Goal: Navigation & Orientation: Find specific page/section

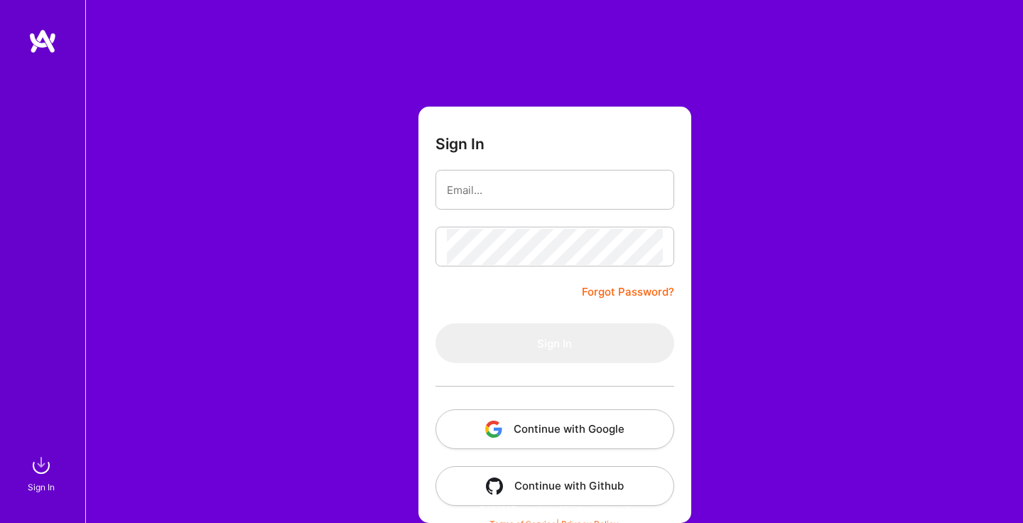
click at [594, 428] on button "Continue with Google" at bounding box center [554, 429] width 239 height 40
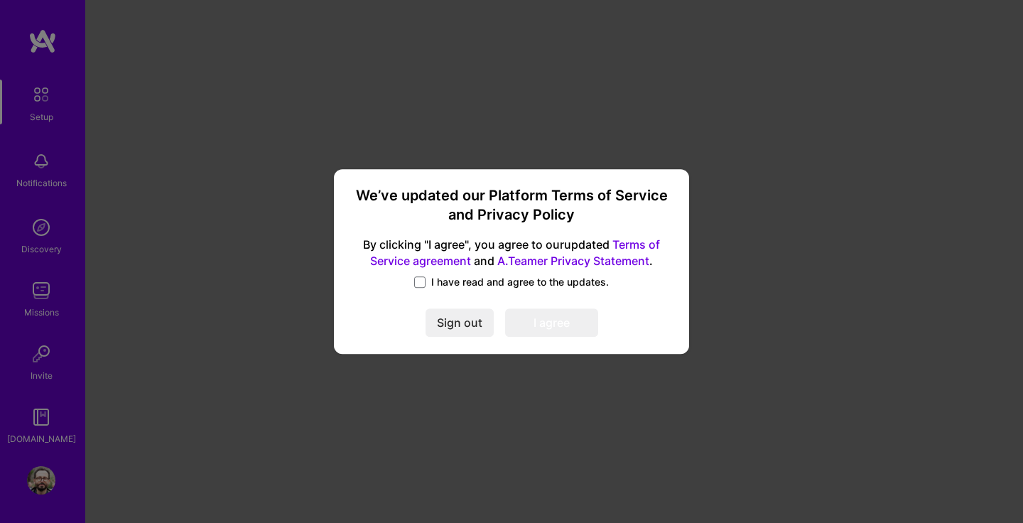
click at [483, 286] on span "I have read and agree to the updates." at bounding box center [520, 282] width 178 height 14
click at [0, 0] on input "I have read and agree to the updates." at bounding box center [0, 0] width 0 height 0
click at [524, 318] on button "I agree" at bounding box center [551, 322] width 93 height 28
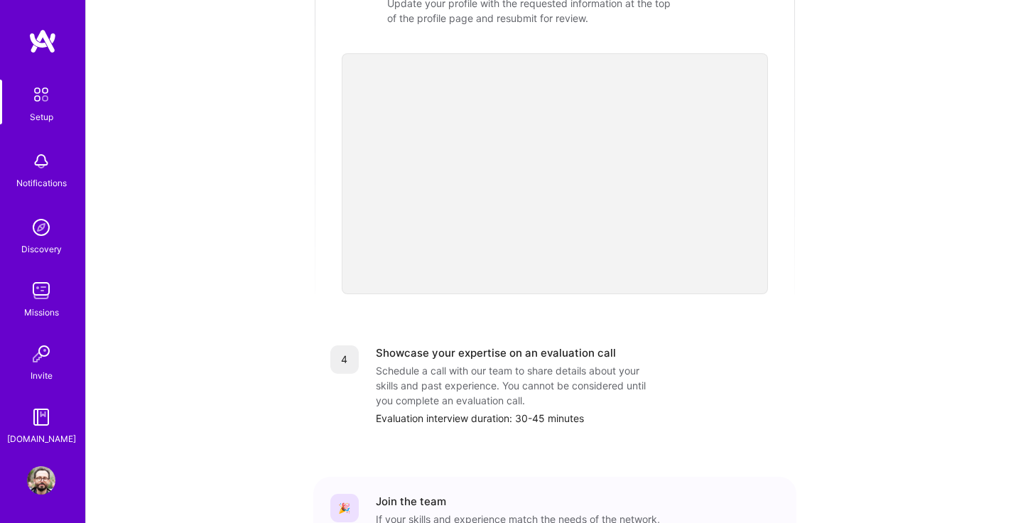
scroll to position [511, 0]
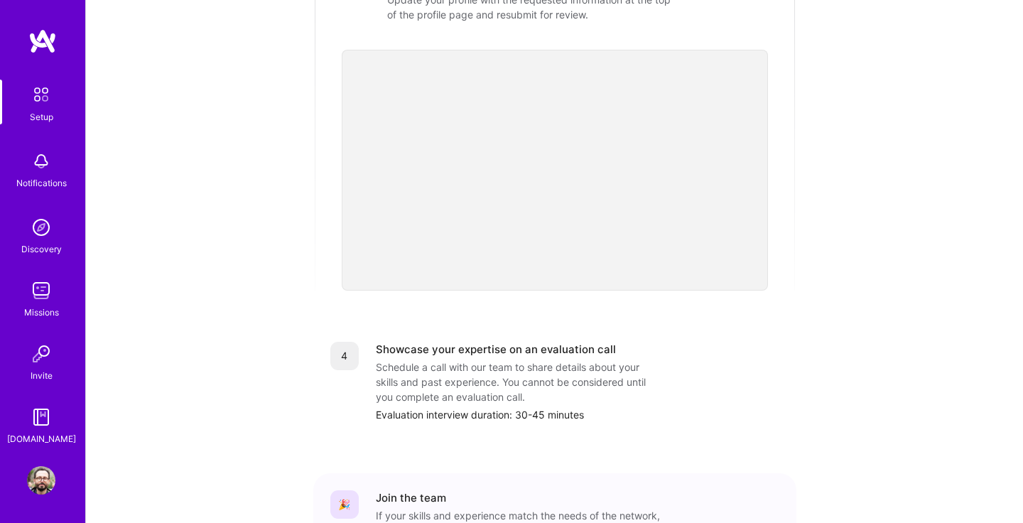
click at [45, 474] on img at bounding box center [41, 480] width 28 height 28
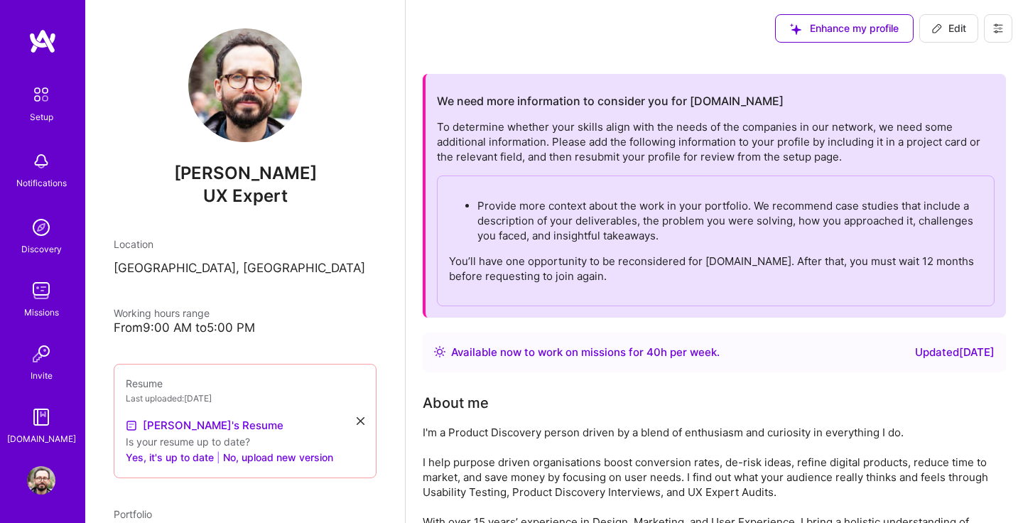
click at [33, 89] on img at bounding box center [41, 95] width 30 height 30
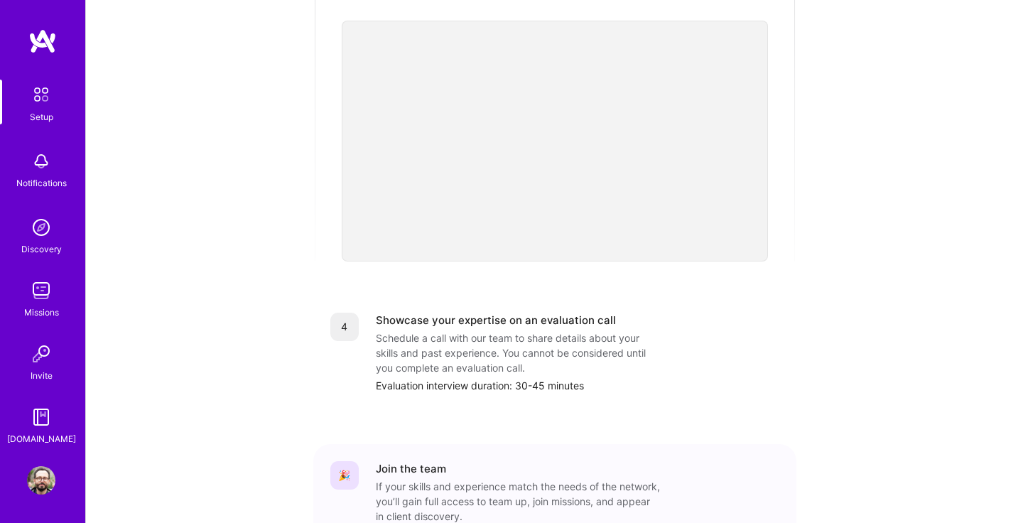
scroll to position [621, 0]
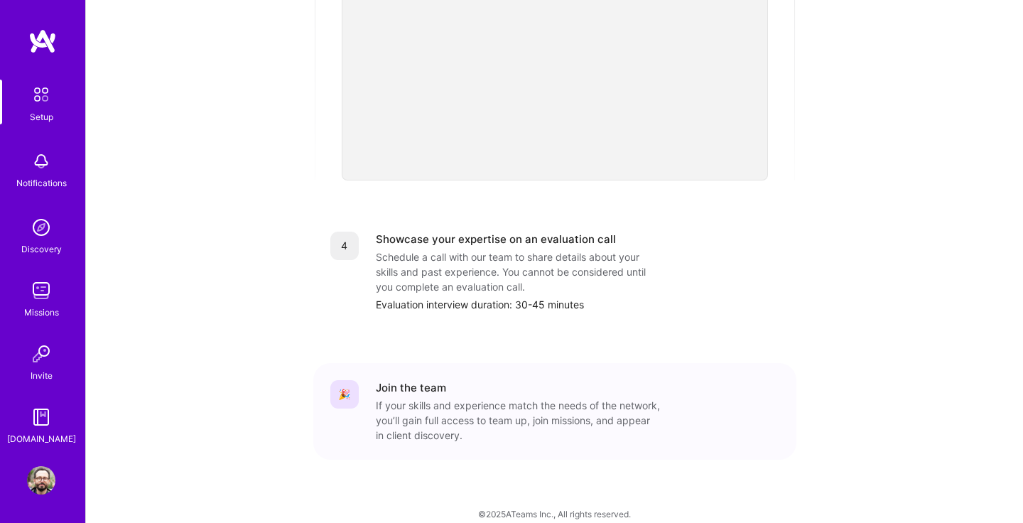
click at [44, 169] on img at bounding box center [41, 161] width 28 height 28
click at [40, 218] on img at bounding box center [41, 227] width 28 height 28
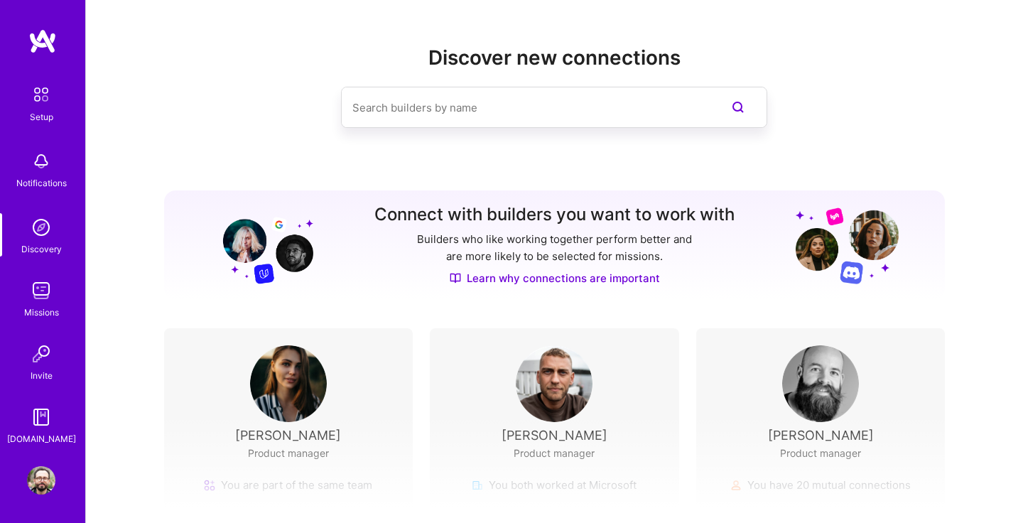
click at [39, 277] on img at bounding box center [41, 290] width 28 height 28
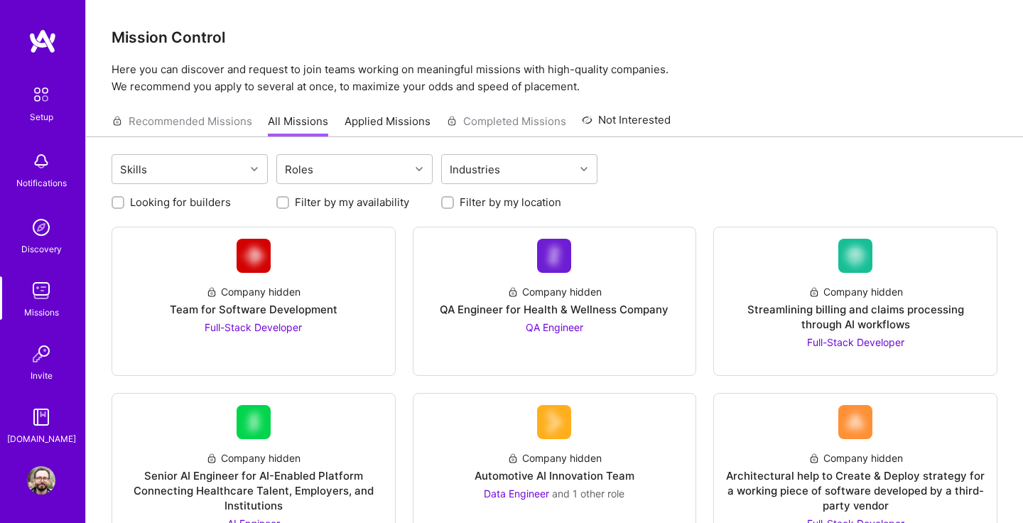
click at [38, 369] on div "Invite" at bounding box center [42, 375] width 22 height 15
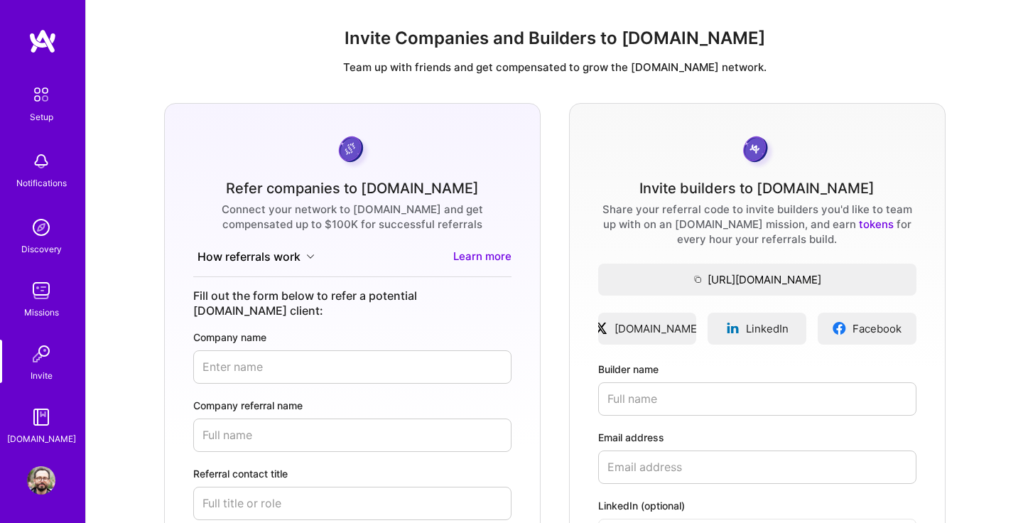
click at [39, 428] on img at bounding box center [41, 417] width 28 height 28
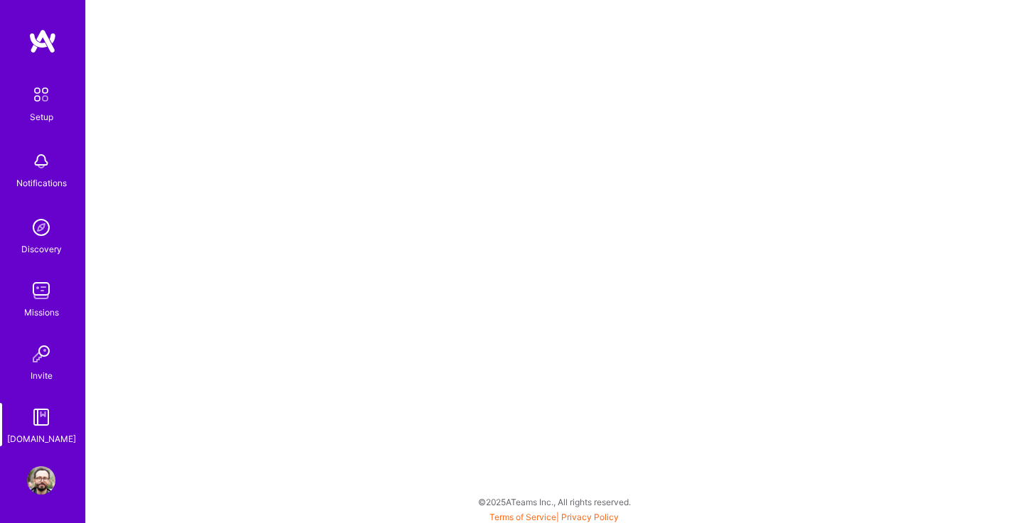
click at [40, 469] on img at bounding box center [41, 480] width 28 height 28
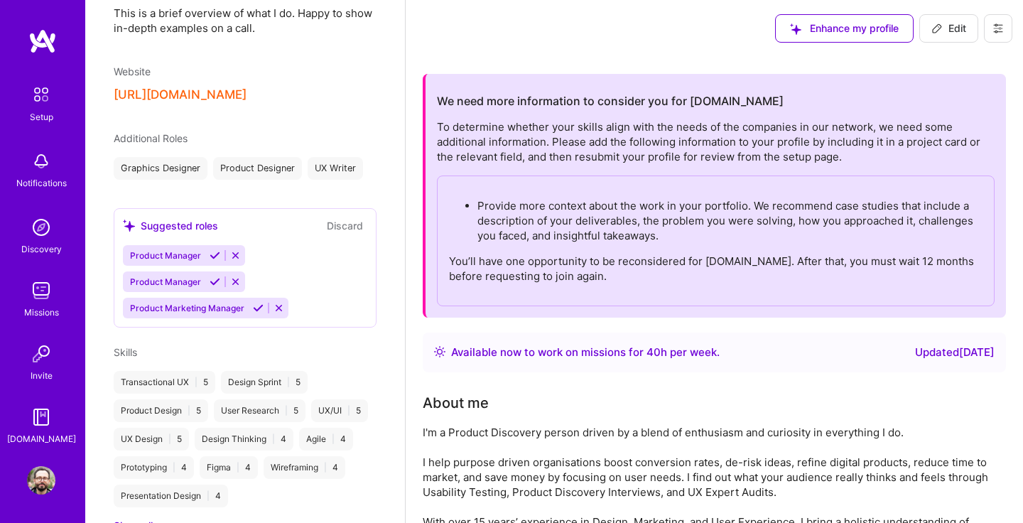
scroll to position [583, 0]
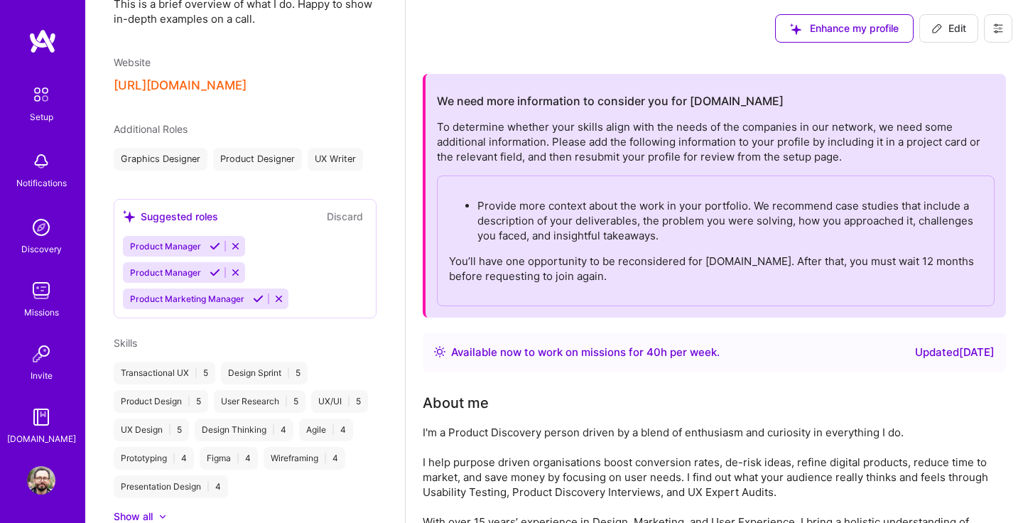
click at [995, 31] on icon at bounding box center [997, 28] width 11 height 11
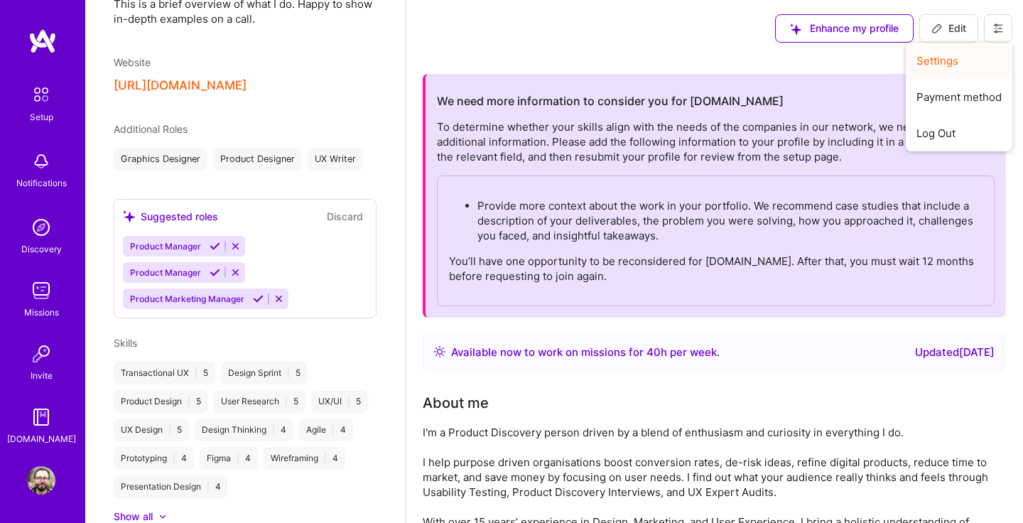
click at [974, 55] on button "Settings" at bounding box center [959, 61] width 107 height 36
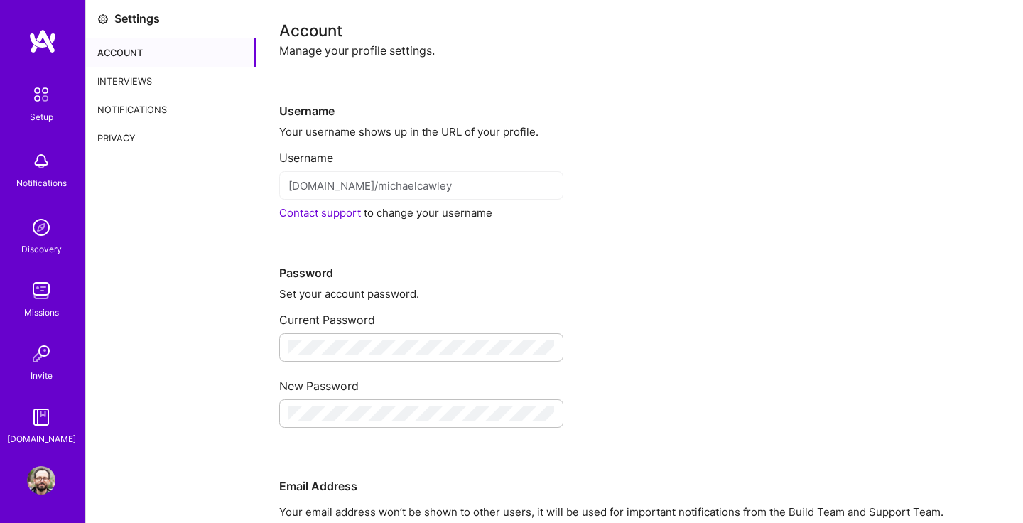
click at [175, 72] on div "Interviews" at bounding box center [171, 81] width 170 height 28
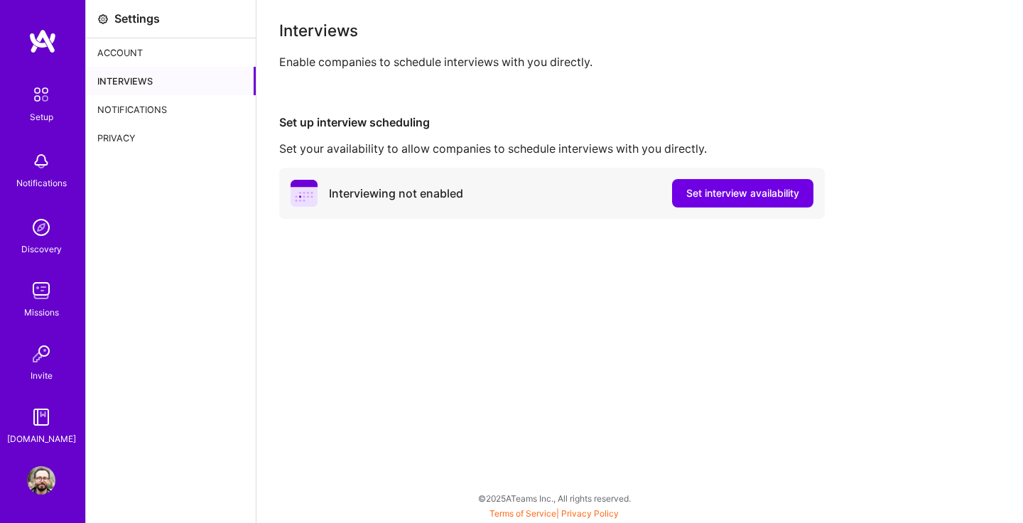
click at [174, 94] on div "Interviews" at bounding box center [171, 81] width 170 height 28
click at [173, 110] on div "Notifications" at bounding box center [171, 109] width 170 height 28
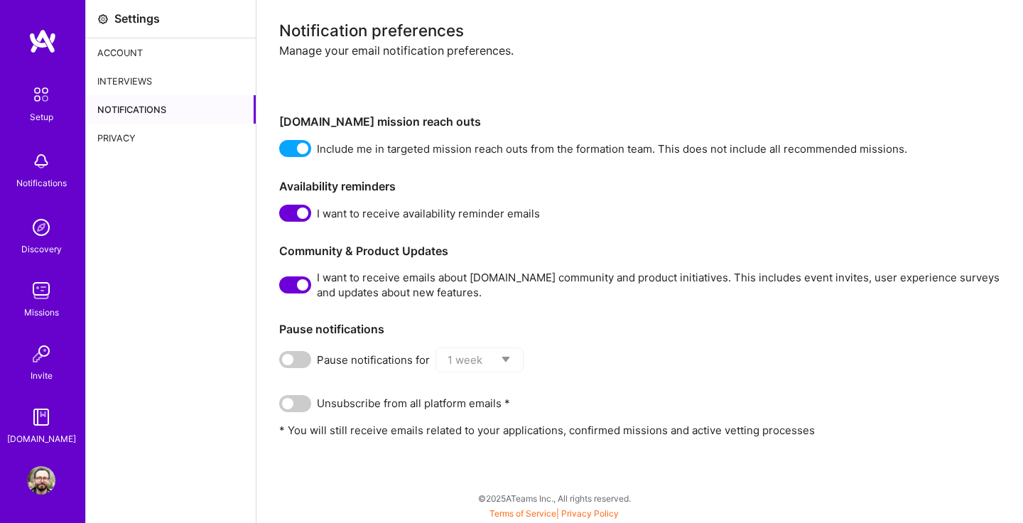
click at [165, 137] on div "Privacy" at bounding box center [171, 138] width 170 height 28
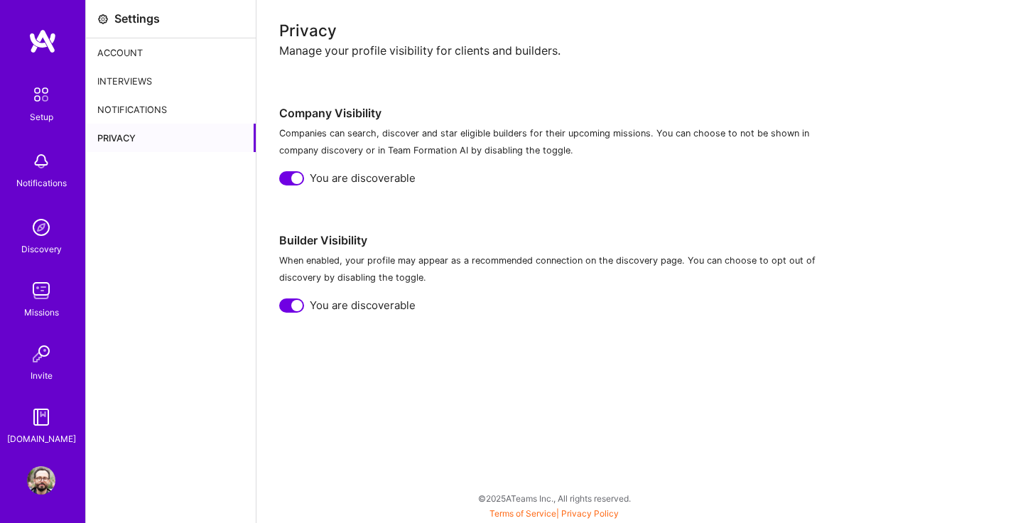
click at [161, 64] on div "Account" at bounding box center [171, 52] width 170 height 28
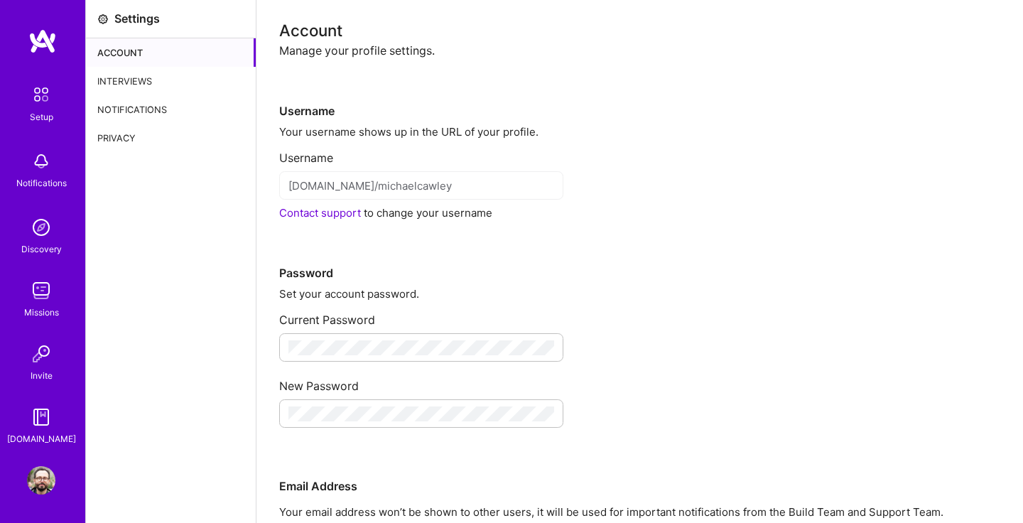
click at [43, 423] on img at bounding box center [41, 417] width 28 height 28
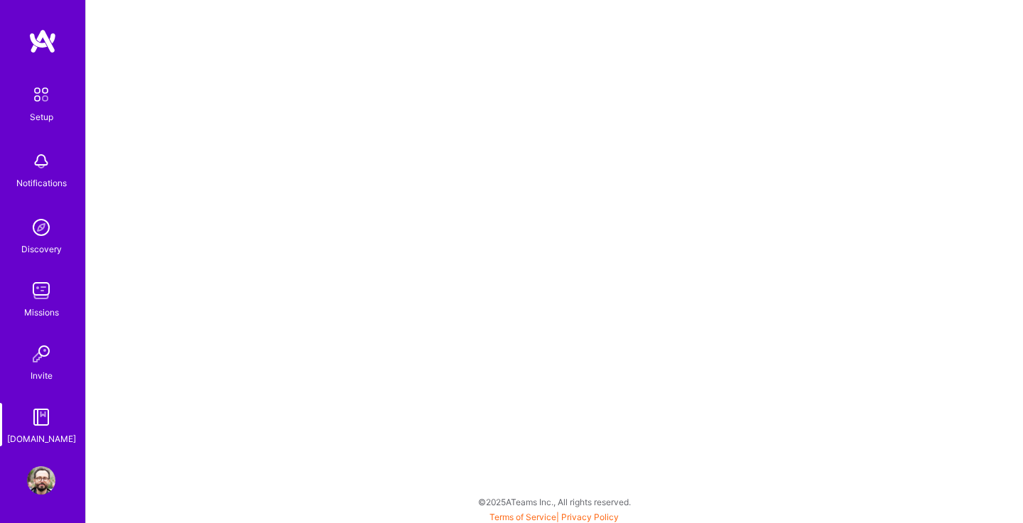
click at [28, 460] on div "Setup Notifications Discovery Missions Invite [DOMAIN_NAME] Profile" at bounding box center [42, 261] width 85 height 523
click at [32, 476] on img at bounding box center [41, 480] width 28 height 28
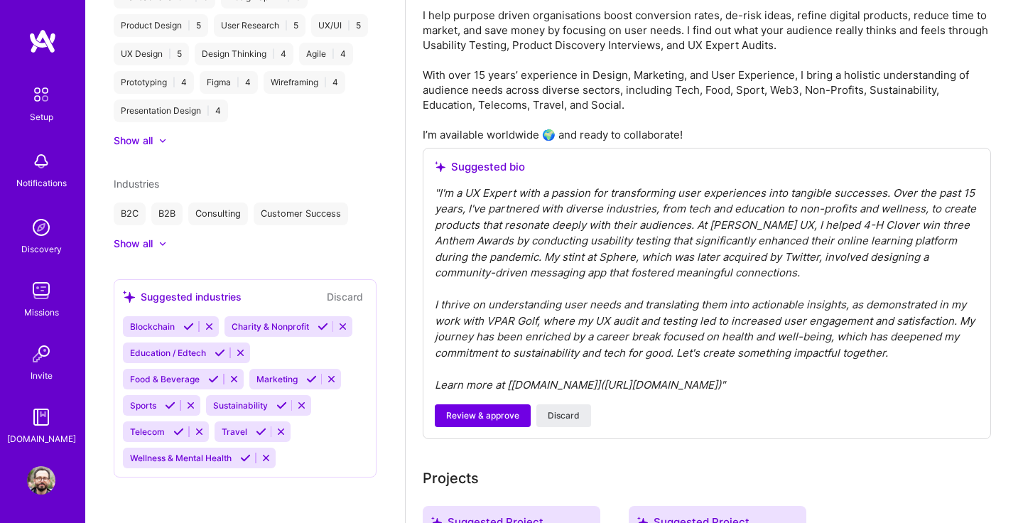
scroll to position [444, 0]
